Goal: Find specific page/section: Find specific page/section

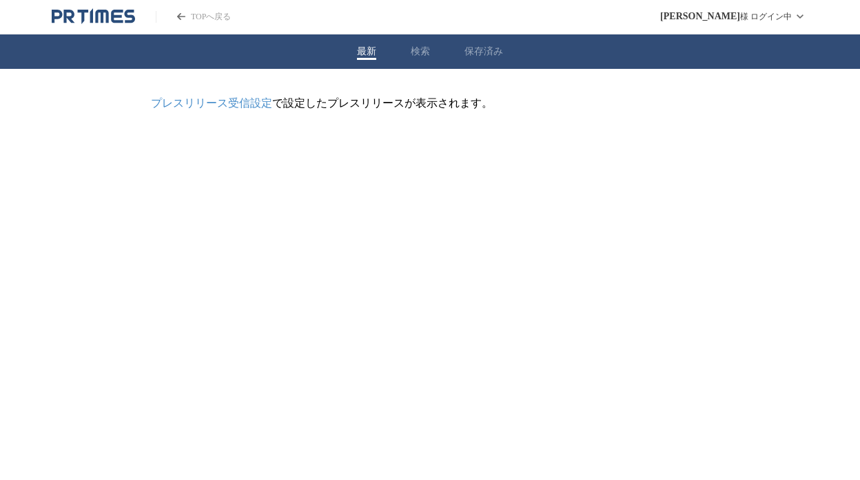
click at [105, 12] on icon "PR TIMESのトップページはこちら" at bounding box center [101, 16] width 13 height 13
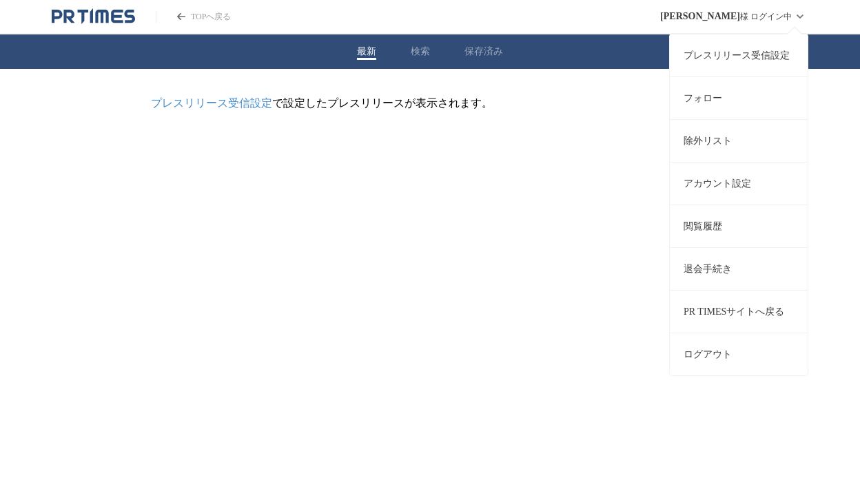
click at [766, 13] on div "[PERSON_NAME] ログイン中 プレスリリース受信設定 フォロー 除外リスト アカウント設定 閲覧履歴 退会手続き PR TIMESサイトへ戻る ログ…" at bounding box center [734, 16] width 148 height 33
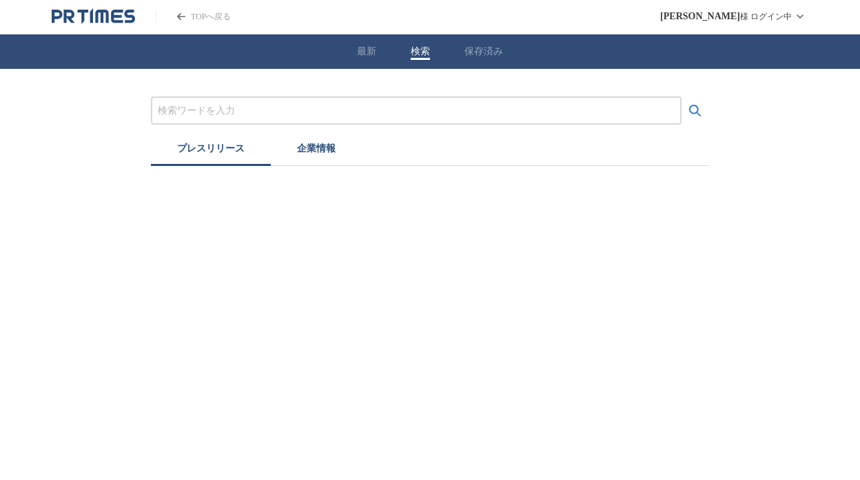
click at [421, 54] on button "検索" at bounding box center [419, 51] width 19 height 12
click at [488, 54] on button "保存済み" at bounding box center [483, 51] width 39 height 12
click at [107, 14] on icon "PR TIMESのトップページはこちら" at bounding box center [101, 16] width 13 height 13
